Goal: Task Accomplishment & Management: Use online tool/utility

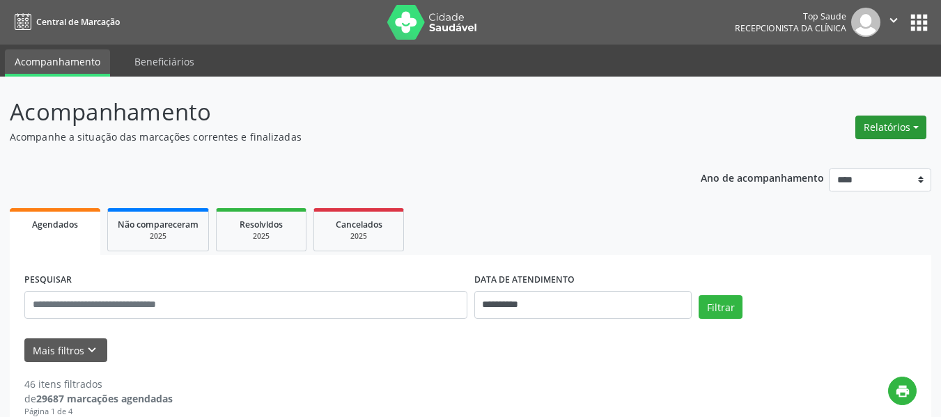
click at [892, 121] on button "Relatórios" at bounding box center [890, 128] width 71 height 24
click at [870, 152] on link "Agendamentos" at bounding box center [852, 157] width 150 height 19
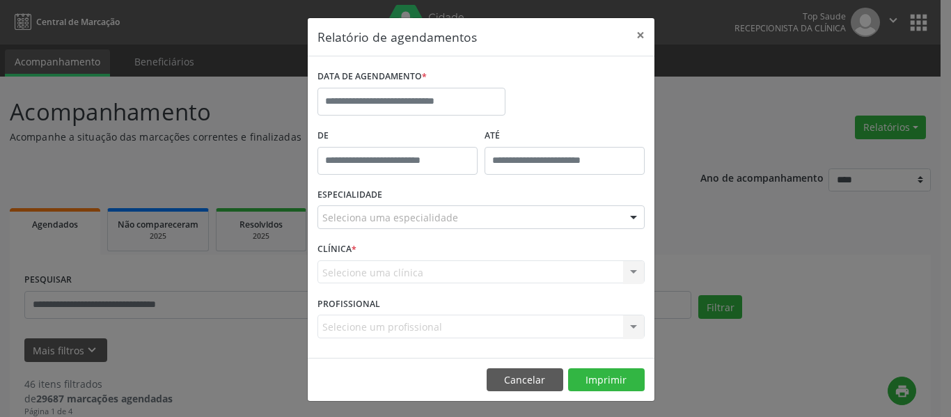
click at [422, 116] on div "DATA DE AGENDAMENTO *" at bounding box center [411, 95] width 195 height 59
click at [423, 110] on input "text" at bounding box center [411, 102] width 188 height 28
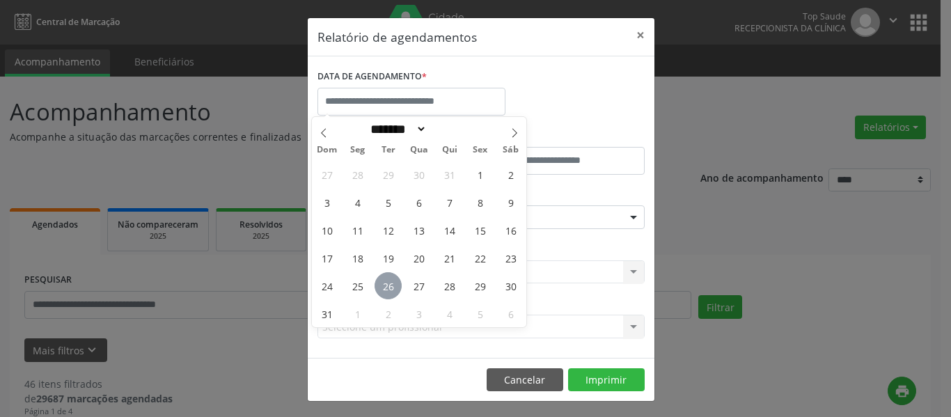
click at [391, 279] on span "26" at bounding box center [388, 285] width 27 height 27
type input "**********"
click at [391, 279] on span "26" at bounding box center [388, 285] width 27 height 27
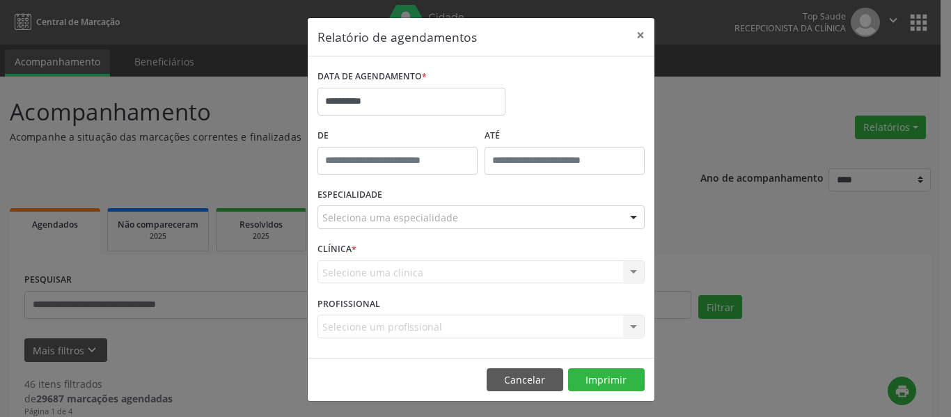
click at [474, 219] on div "Seleciona uma especialidade" at bounding box center [480, 217] width 327 height 24
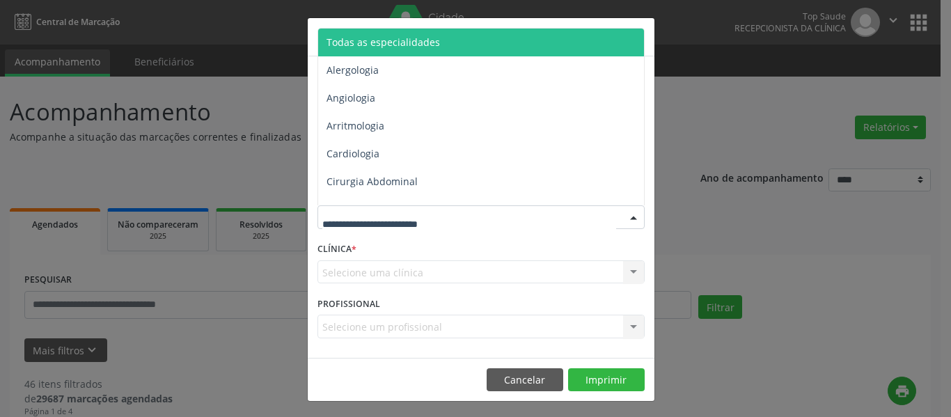
click at [466, 50] on span "Todas as especialidades" at bounding box center [482, 43] width 328 height 28
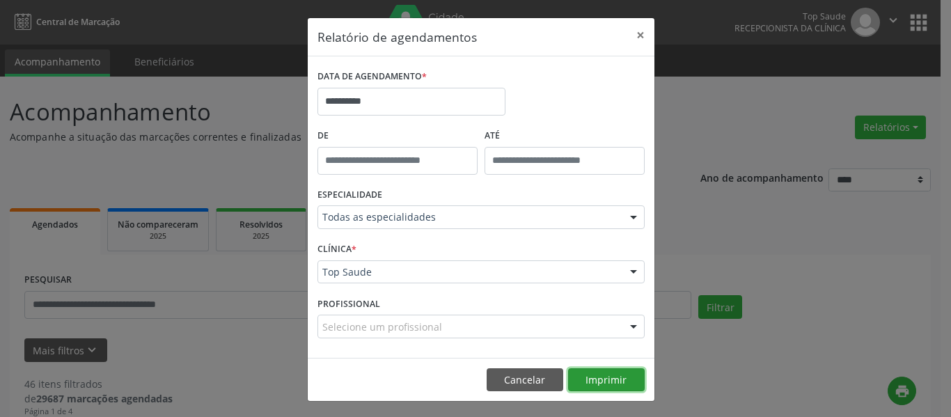
click at [606, 375] on button "Imprimir" at bounding box center [606, 380] width 77 height 24
click at [634, 34] on button "×" at bounding box center [641, 35] width 28 height 34
